Goal: Information Seeking & Learning: Learn about a topic

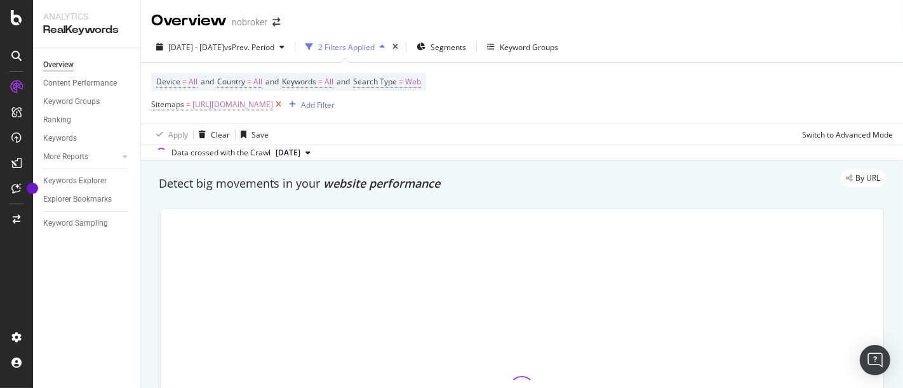
click at [284, 106] on icon at bounding box center [278, 104] width 11 height 13
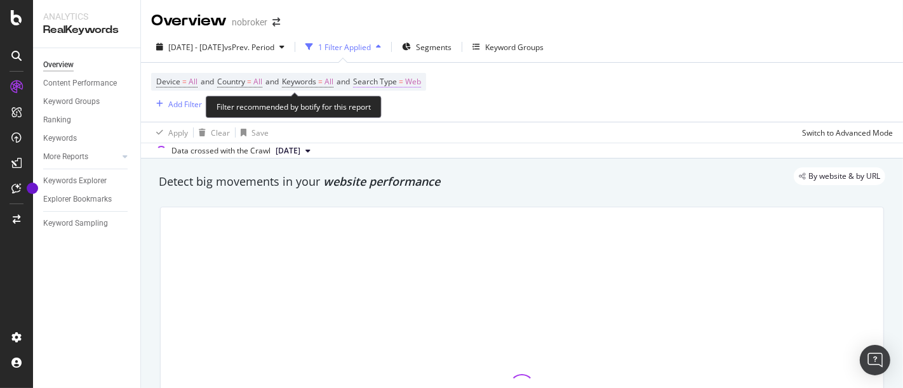
click at [421, 82] on span "Web" at bounding box center [413, 82] width 16 height 18
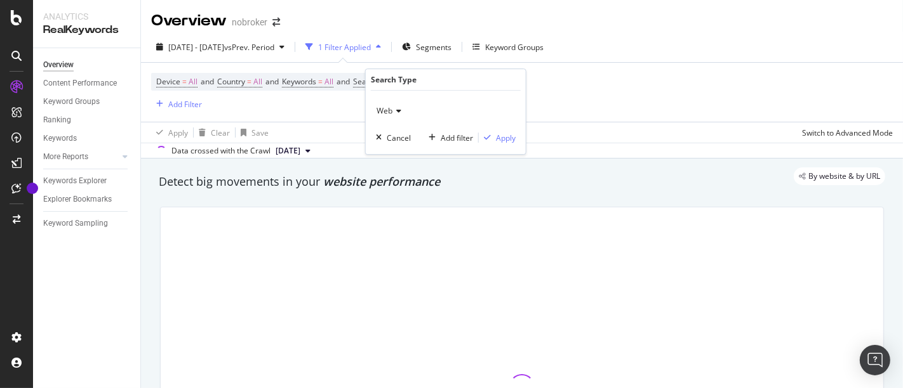
click at [397, 108] on icon at bounding box center [396, 111] width 9 height 8
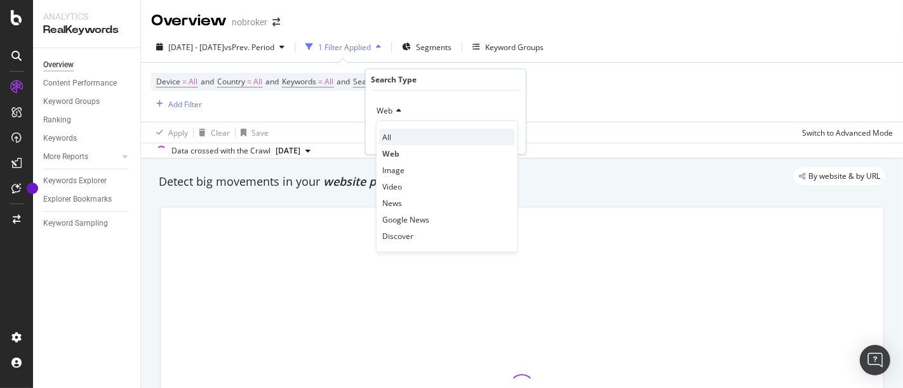
click at [394, 131] on div "All" at bounding box center [447, 137] width 136 height 17
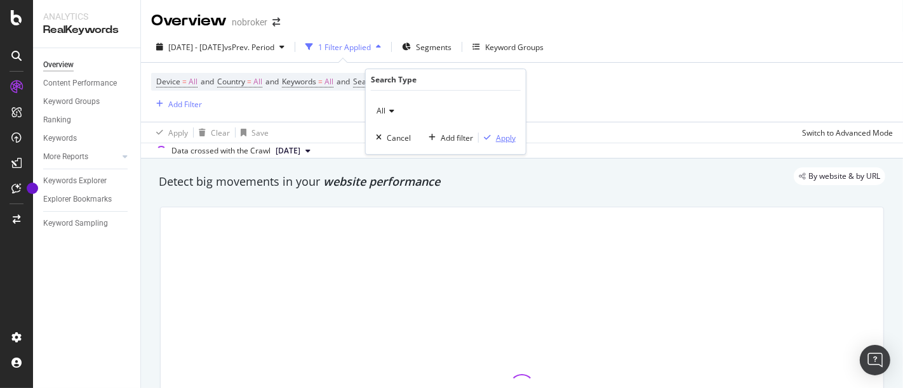
click at [503, 142] on div "Apply" at bounding box center [506, 138] width 20 height 11
click at [183, 100] on div "Add Filter" at bounding box center [185, 104] width 34 height 11
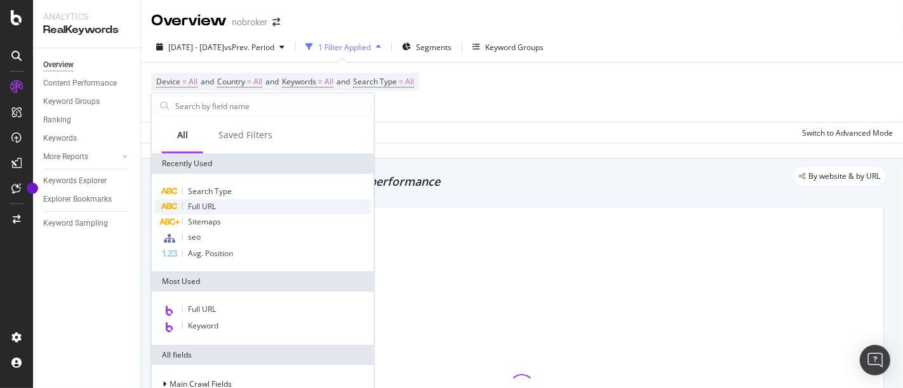
click at [224, 204] on div "Full URL" at bounding box center [262, 206] width 217 height 15
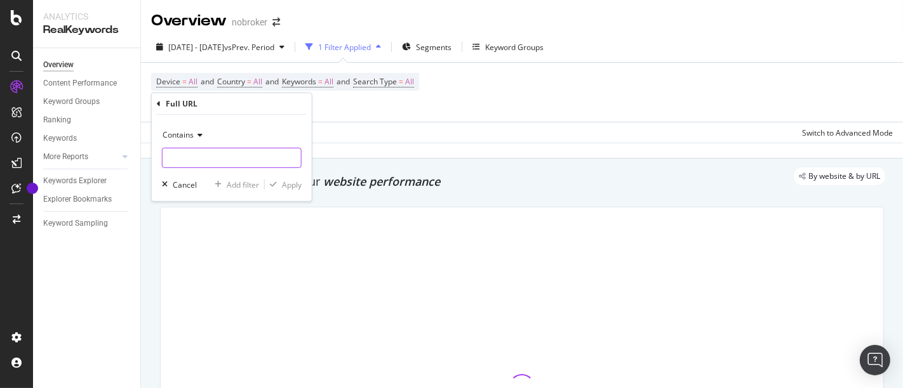
click at [228, 161] on input "text" at bounding box center [231, 158] width 138 height 20
paste input "interiors"
type input "/interiors/"
click at [293, 187] on div "Apply" at bounding box center [292, 184] width 20 height 11
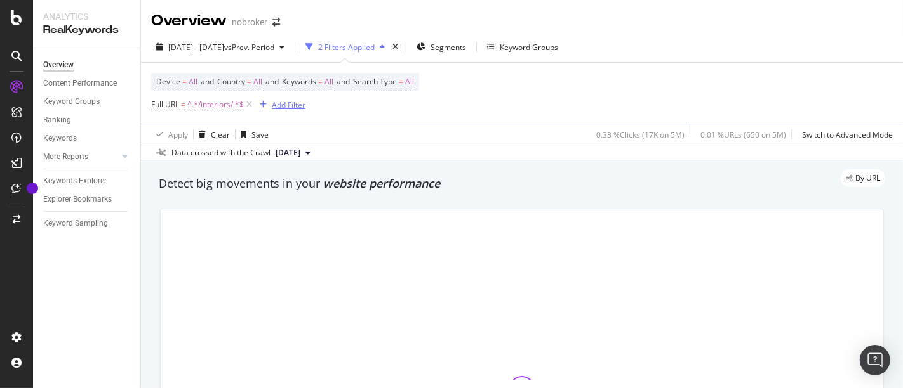
click at [290, 105] on div "Add Filter" at bounding box center [289, 105] width 34 height 11
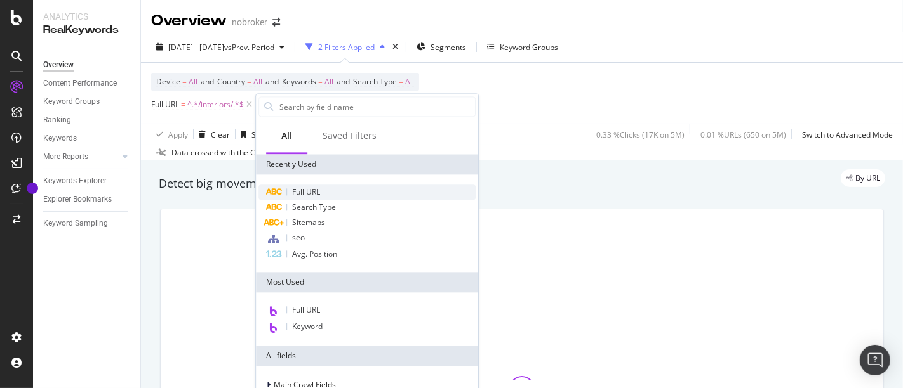
click at [315, 195] on span "Full URL" at bounding box center [306, 192] width 28 height 11
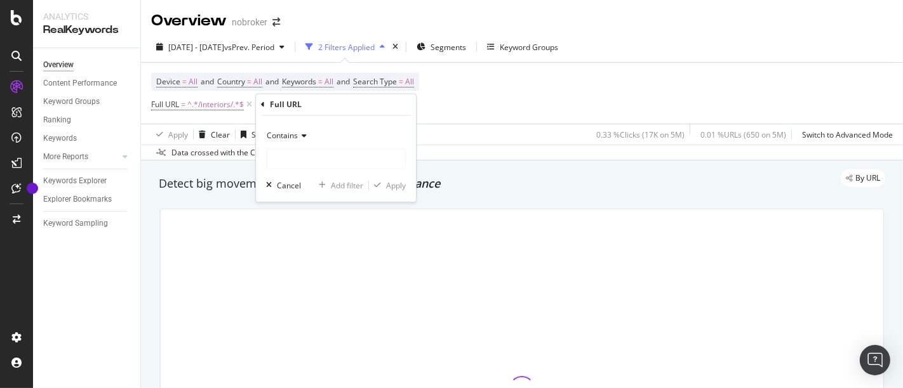
click at [301, 133] on icon at bounding box center [302, 137] width 9 height 8
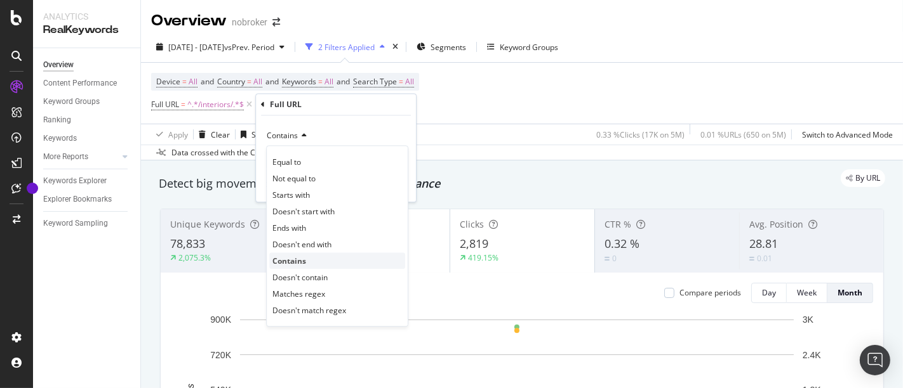
click at [294, 268] on div "Contains" at bounding box center [337, 261] width 136 height 17
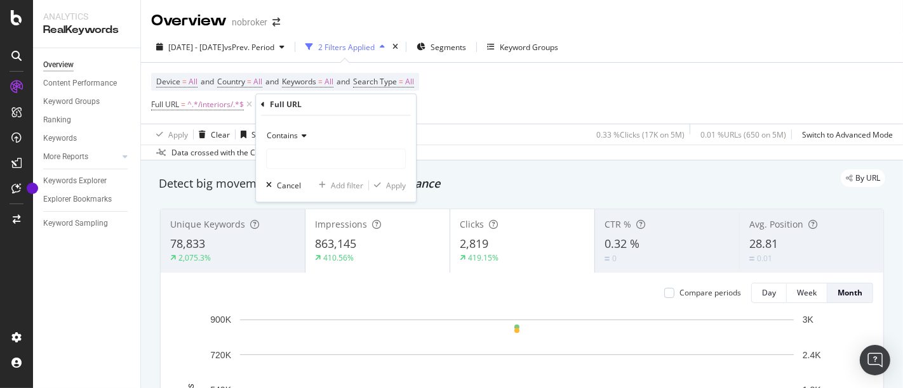
click at [293, 136] on span "Contains" at bounding box center [282, 136] width 31 height 11
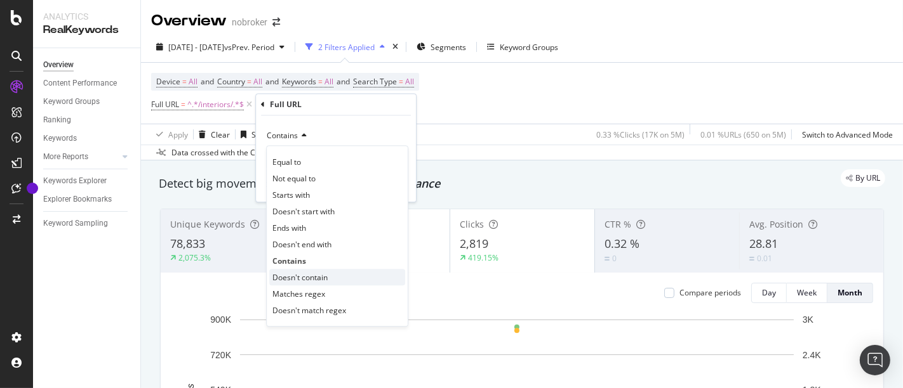
click at [300, 284] on div "Doesn't contain" at bounding box center [337, 278] width 136 height 17
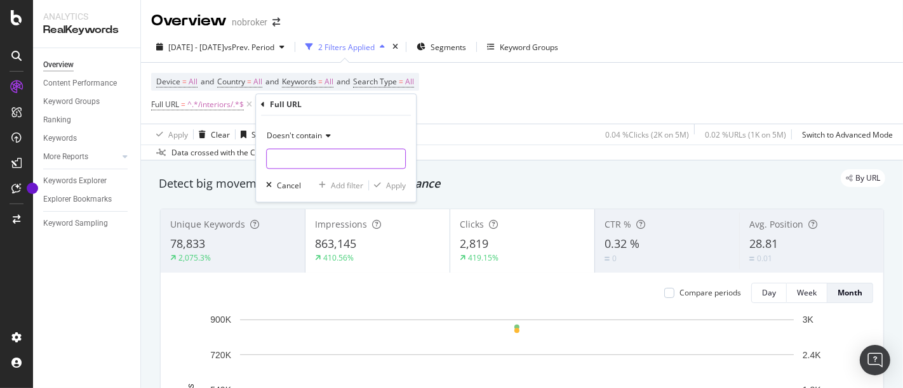
paste input "/design-guides/"
click at [330, 158] on input "/design-guides/" at bounding box center [327, 159] width 120 height 20
type input "/design-guides/"
click at [395, 183] on div "Apply" at bounding box center [396, 185] width 20 height 11
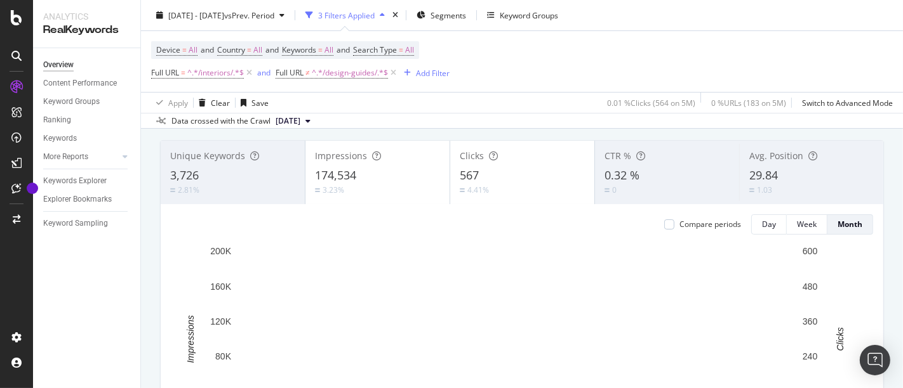
scroll to position [69, 0]
drag, startPoint x: 482, startPoint y: 172, endPoint x: 460, endPoint y: 159, distance: 25.6
click at [460, 159] on div "Clicks 567 4.41%" at bounding box center [522, 172] width 144 height 57
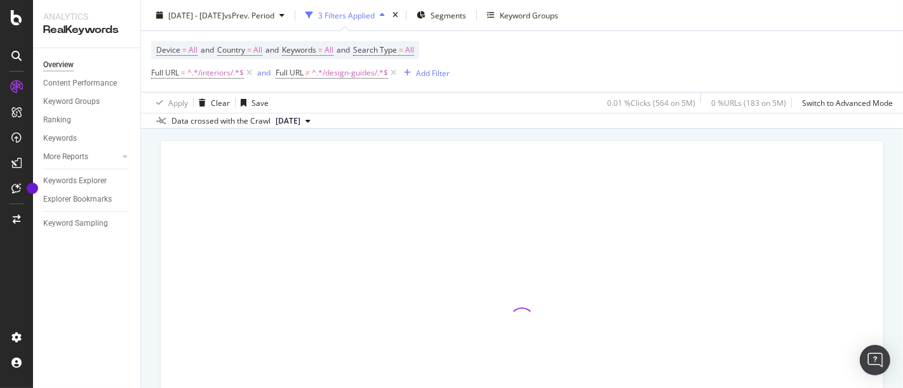
copy div "licks 567"
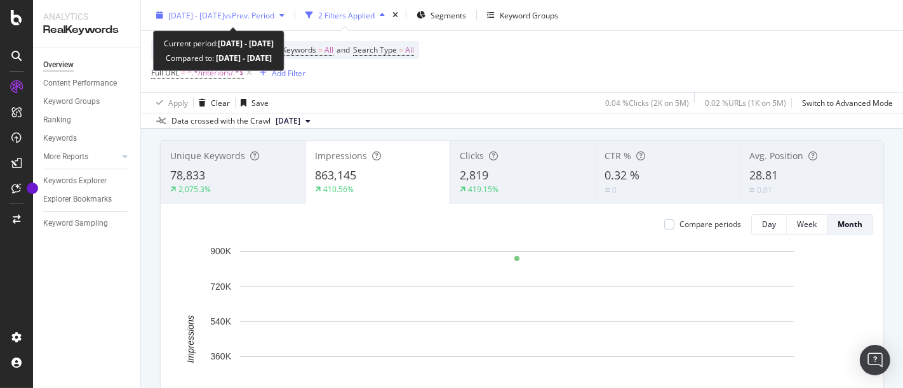
click at [221, 6] on div "[DATE] - [DATE] vs Prev. Period" at bounding box center [220, 15] width 138 height 19
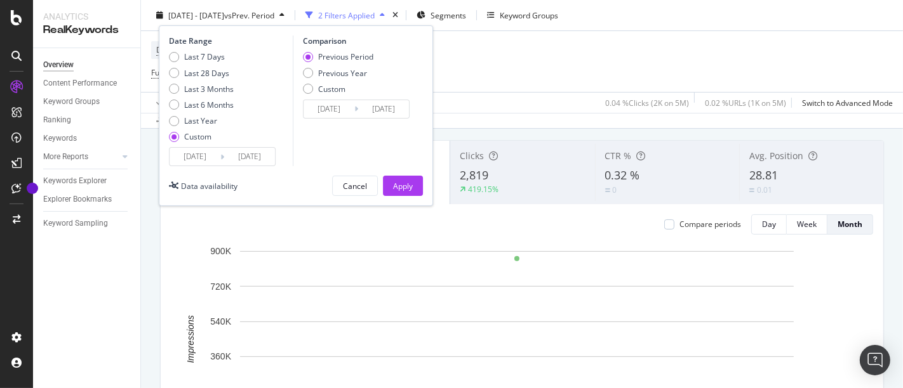
click at [194, 155] on input "[DATE]" at bounding box center [194, 157] width 51 height 18
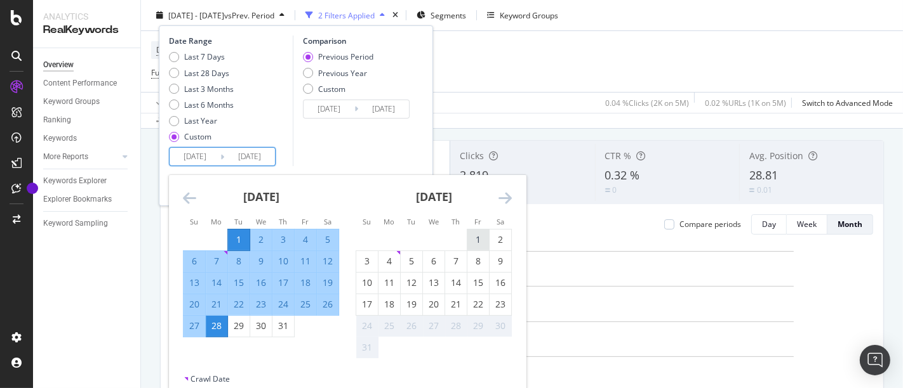
click at [471, 239] on div "1" at bounding box center [478, 240] width 22 height 13
type input "[DATE]"
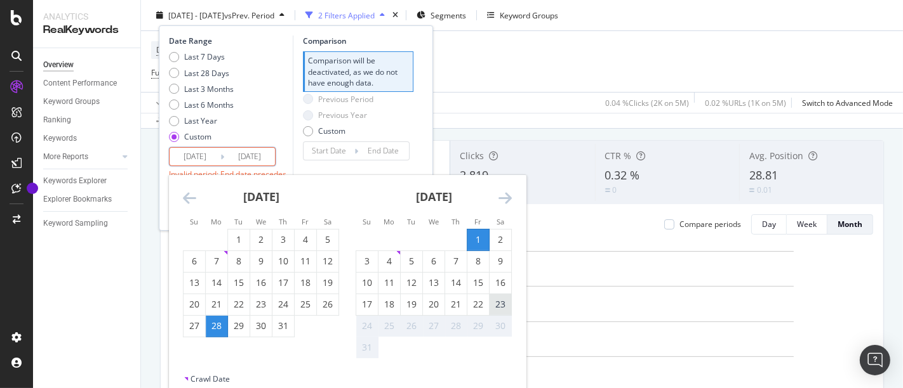
click at [496, 301] on div "23" at bounding box center [500, 304] width 22 height 13
type input "[DATE]"
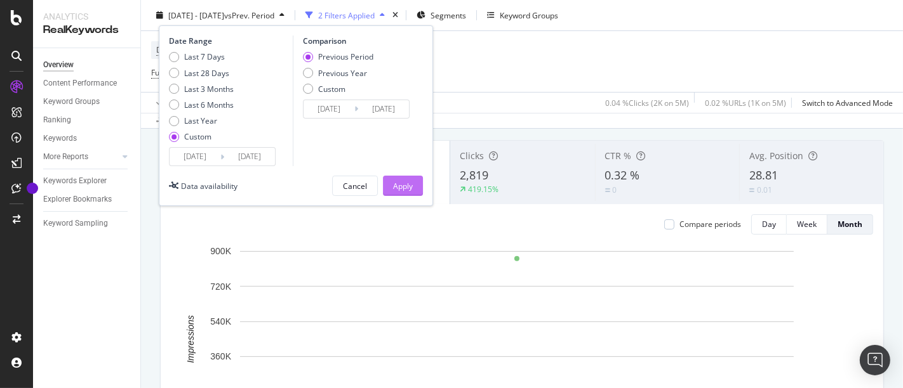
click at [399, 188] on div "Apply" at bounding box center [403, 185] width 20 height 11
